Goal: Navigation & Orientation: Understand site structure

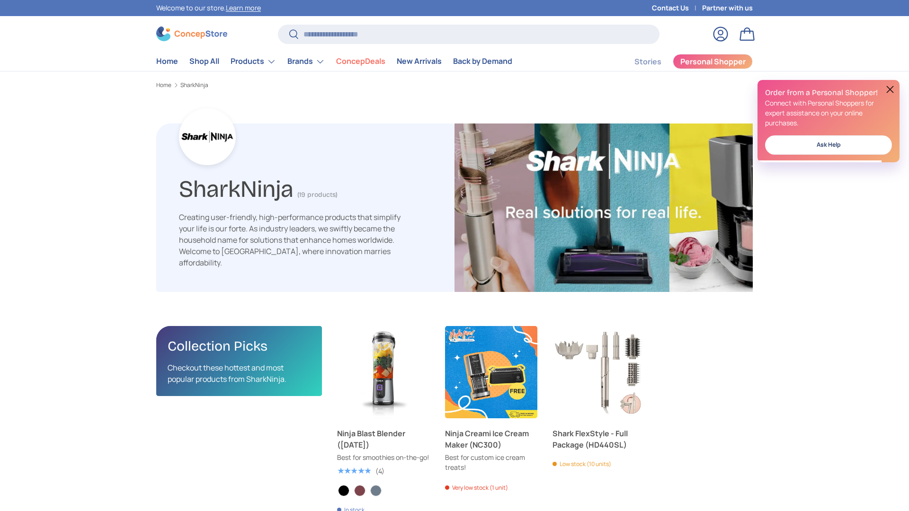
scroll to position [1509, 3087]
